Goal: Task Accomplishment & Management: Manage account settings

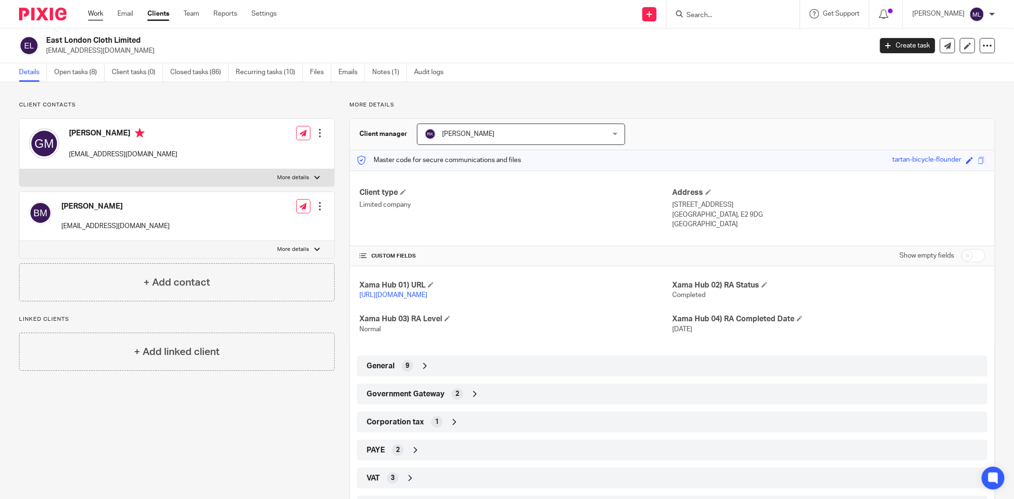
click at [102, 13] on link "Work" at bounding box center [95, 14] width 15 height 10
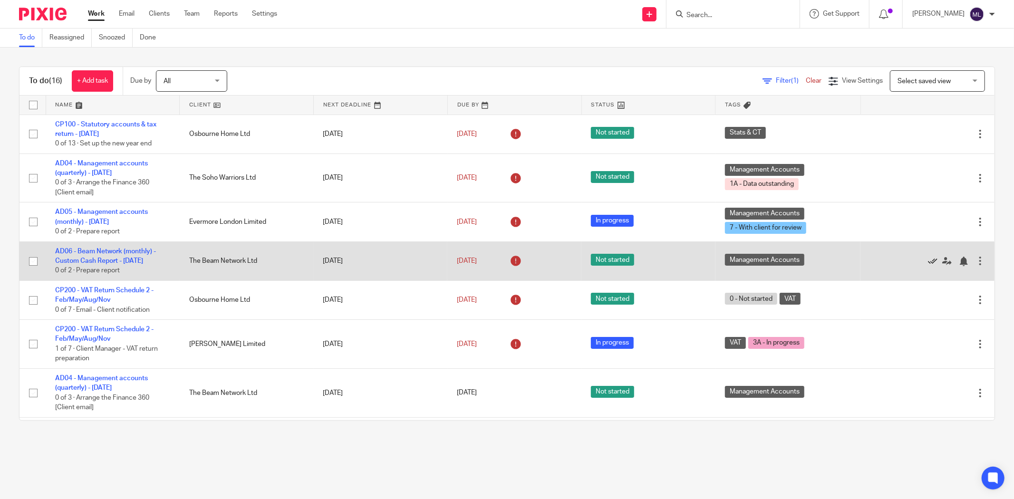
click at [928, 262] on icon at bounding box center [933, 262] width 10 height 10
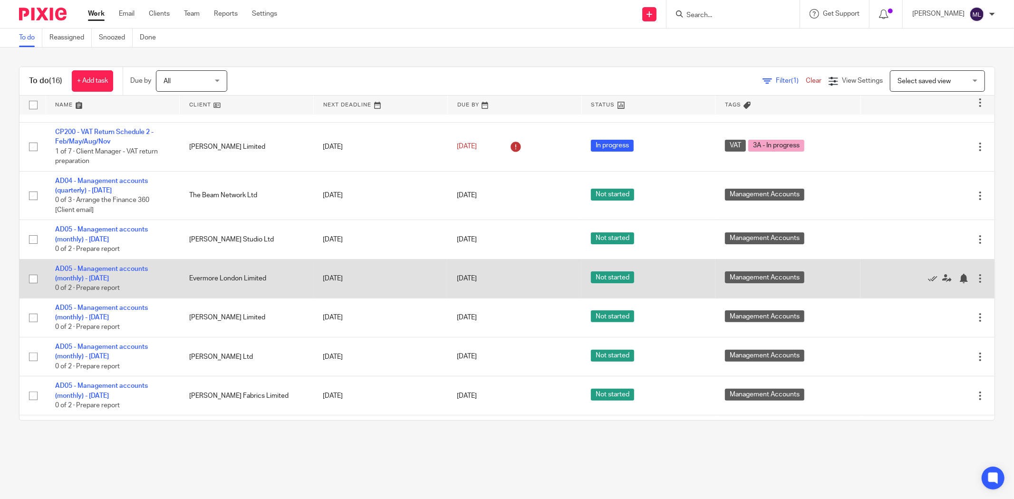
scroll to position [211, 0]
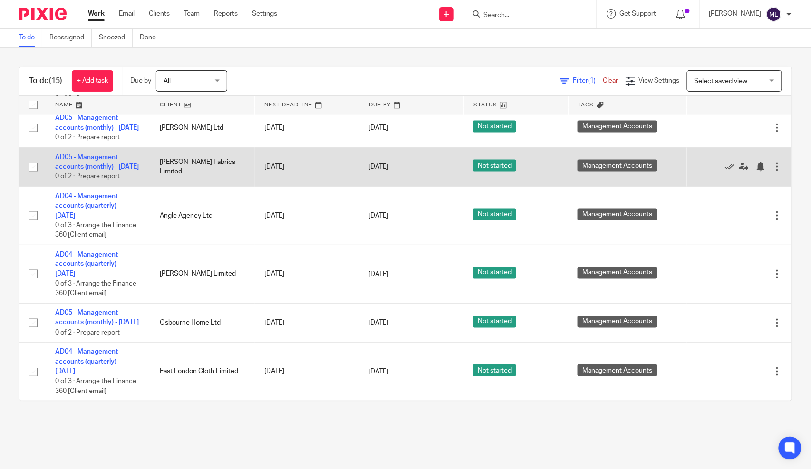
scroll to position [423, 0]
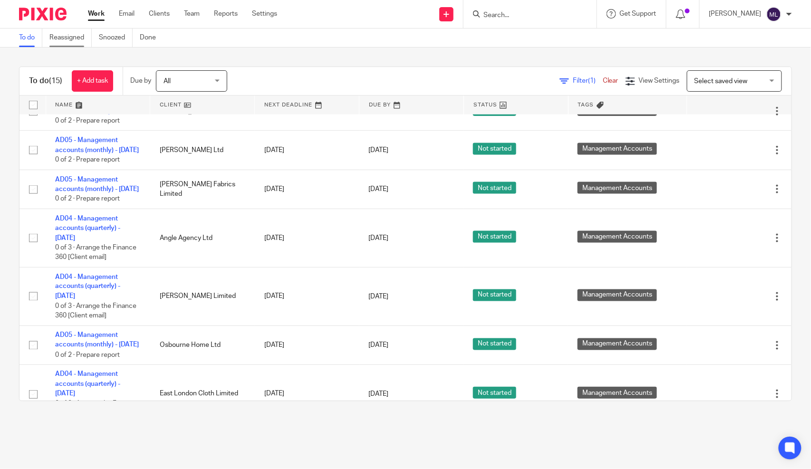
click at [81, 43] on link "Reassigned" at bounding box center [70, 38] width 42 height 19
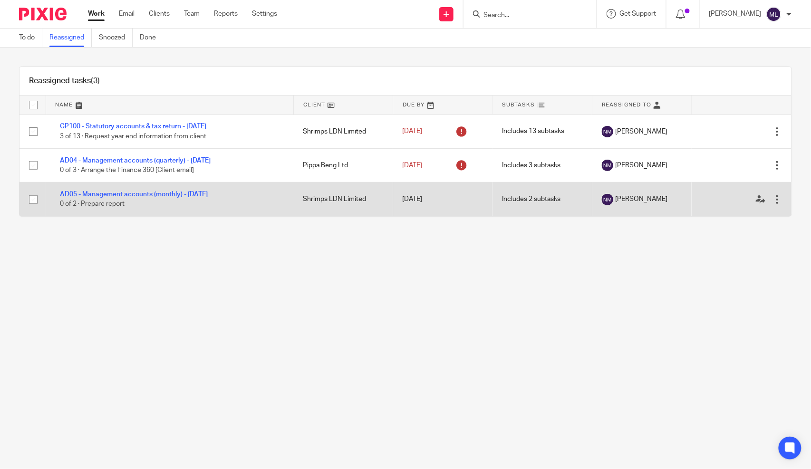
click at [772, 196] on div at bounding box center [777, 200] width 10 height 10
click at [756, 201] on icon at bounding box center [761, 200] width 10 height 10
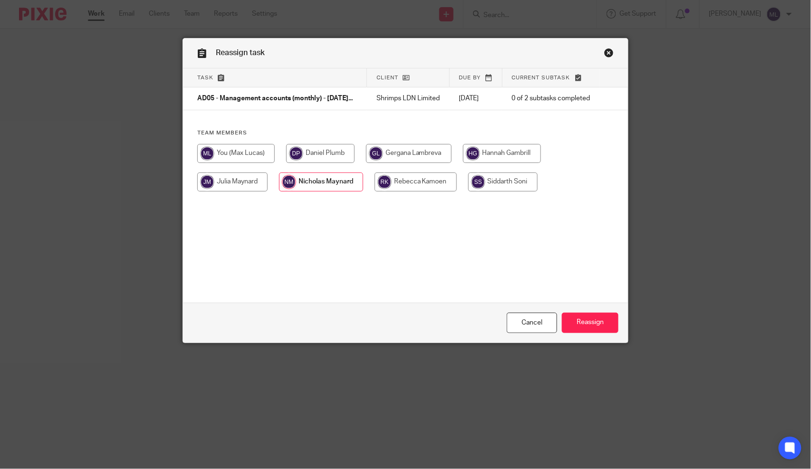
click at [236, 163] on input "radio" at bounding box center [235, 153] width 77 height 19
radio input "true"
click at [596, 326] on input "Reassign" at bounding box center [590, 323] width 57 height 20
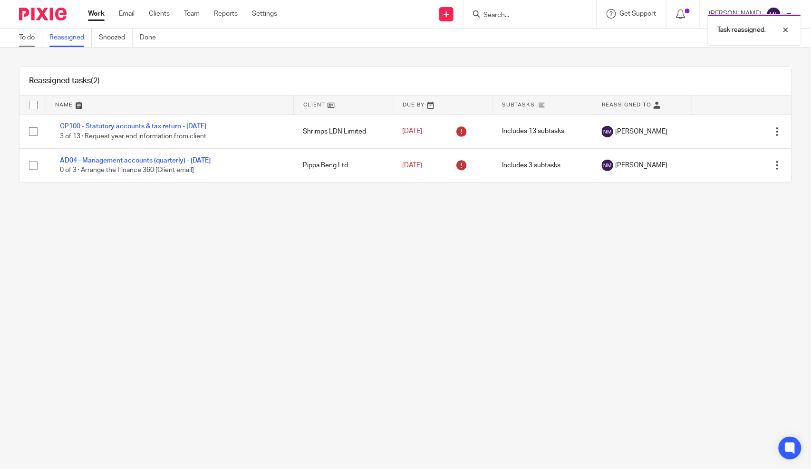
click at [35, 39] on link "To do" at bounding box center [30, 38] width 23 height 19
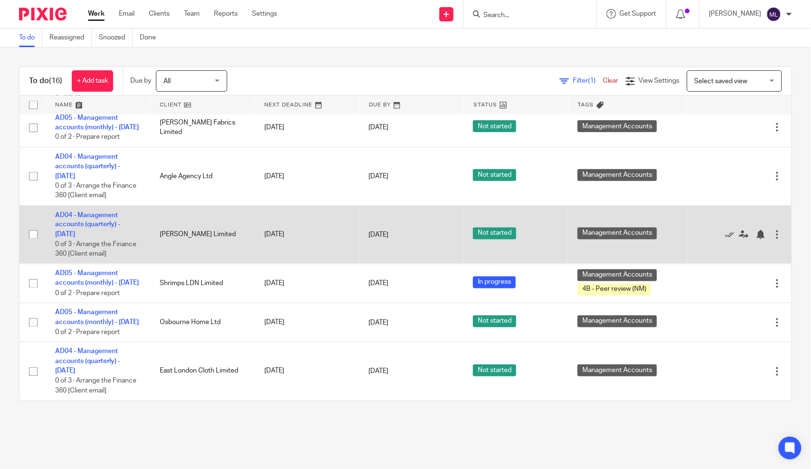
scroll to position [577, 0]
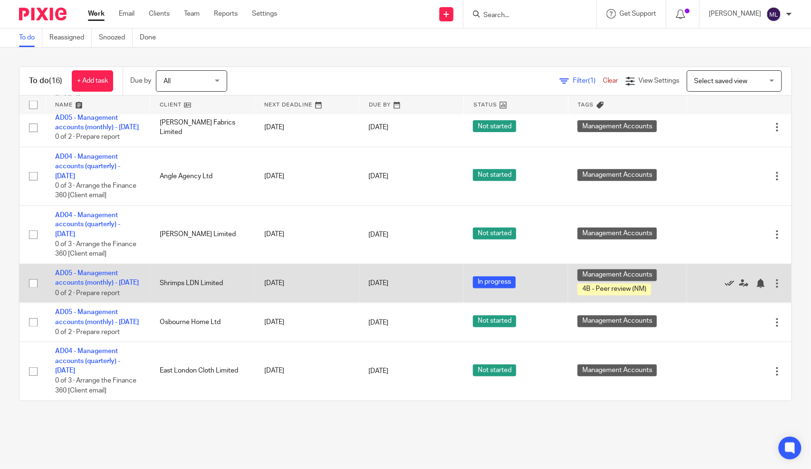
click at [725, 279] on icon at bounding box center [730, 284] width 10 height 10
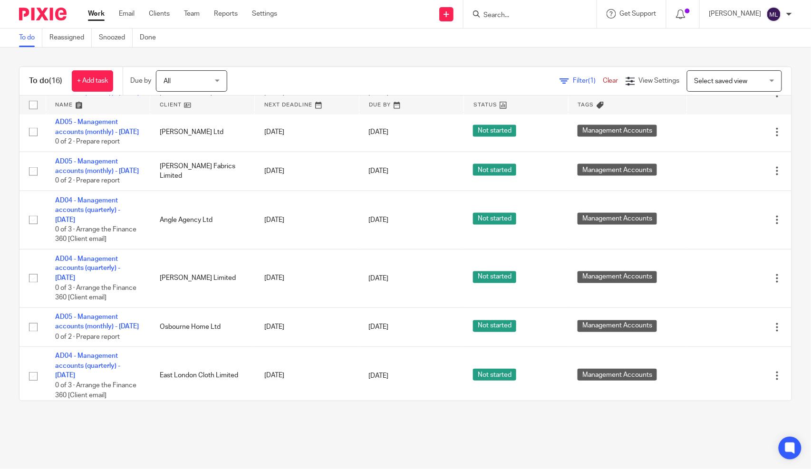
scroll to position [423, 0]
